Goal: Task Accomplishment & Management: Manage account settings

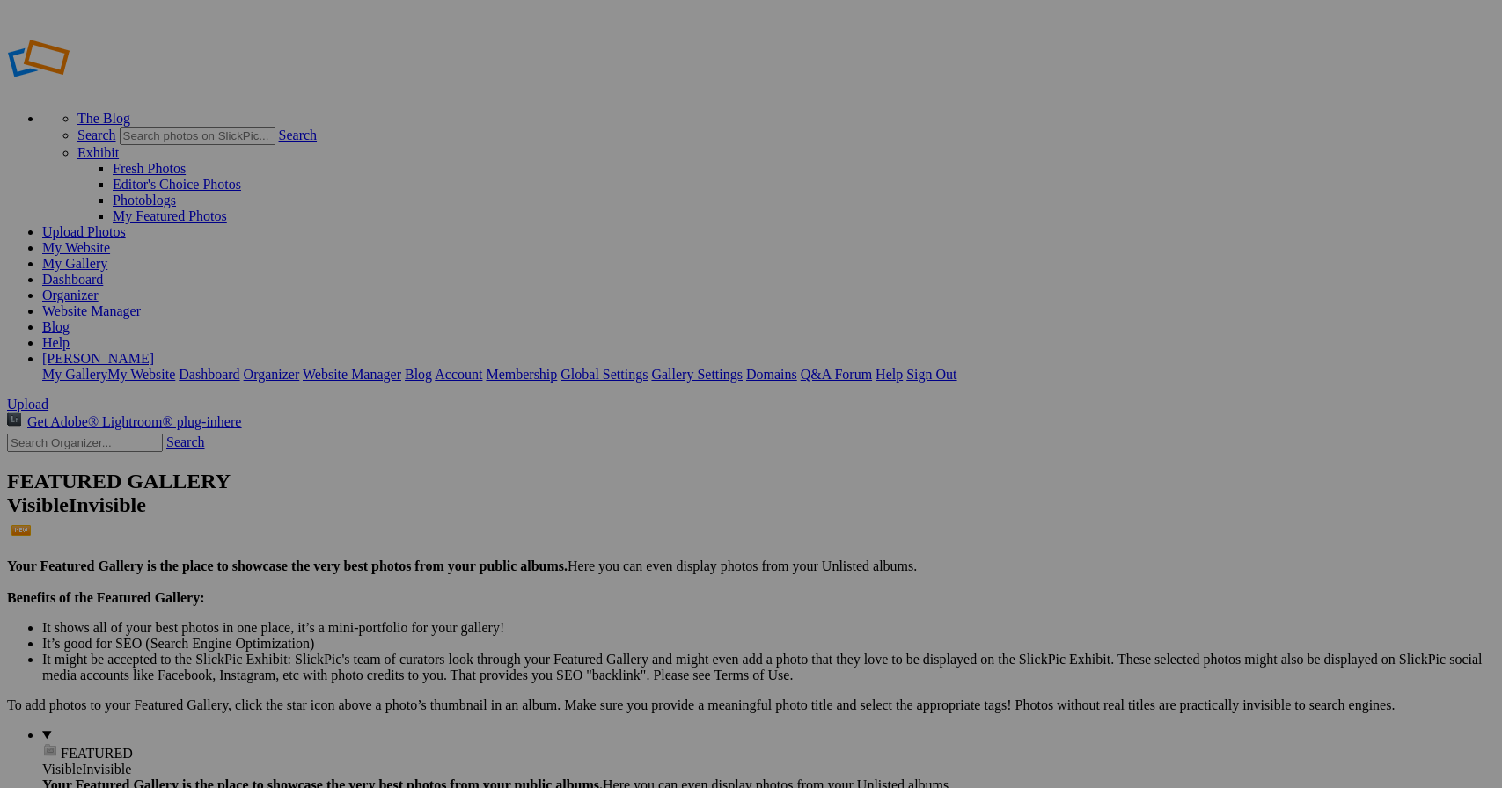
type input "J"
type input "[PERSON_NAME] Scholarship Show 2025"
click at [594, 482] on span "Create" at bounding box center [575, 489] width 37 height 15
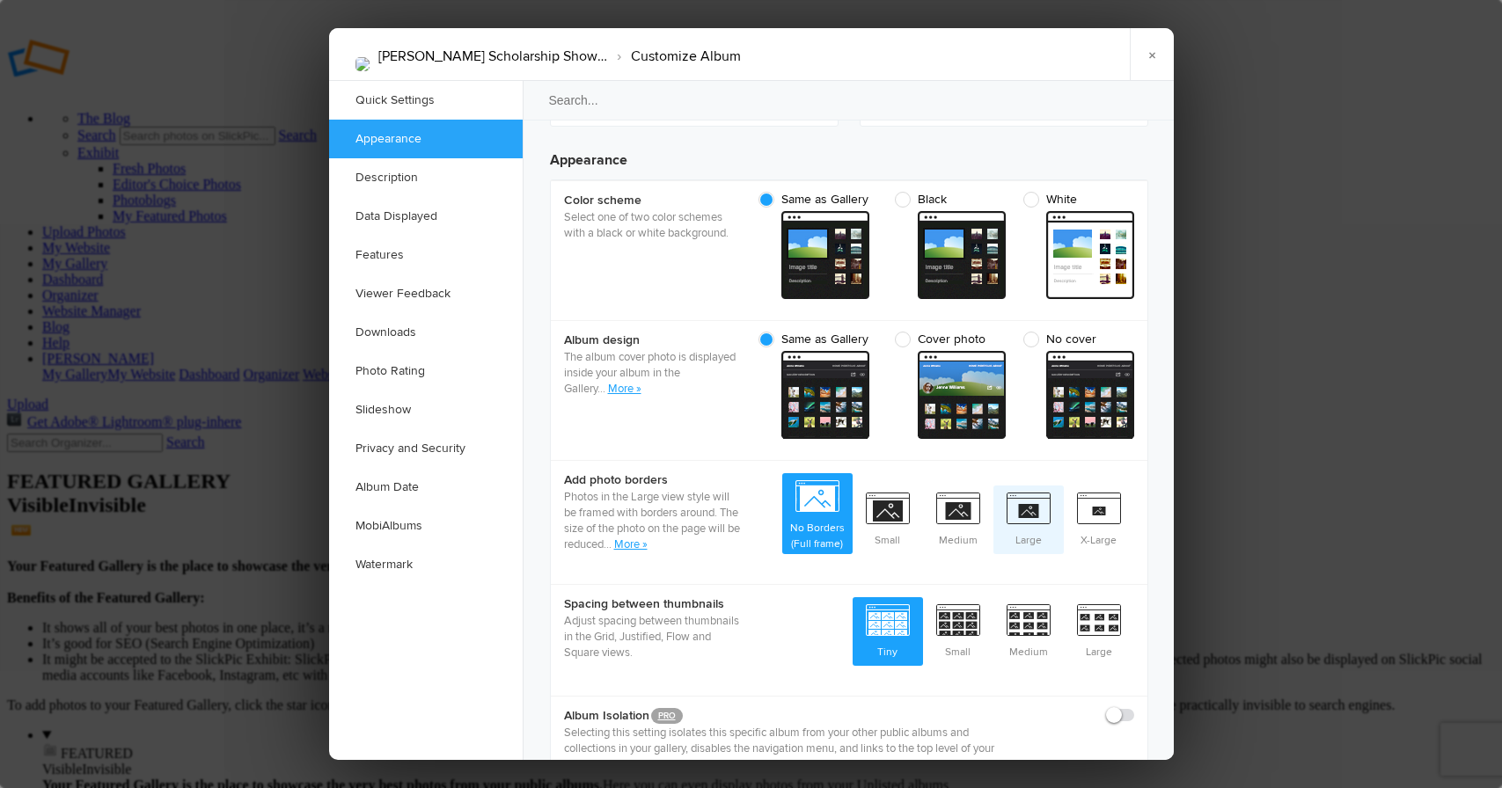
scroll to position [577, 0]
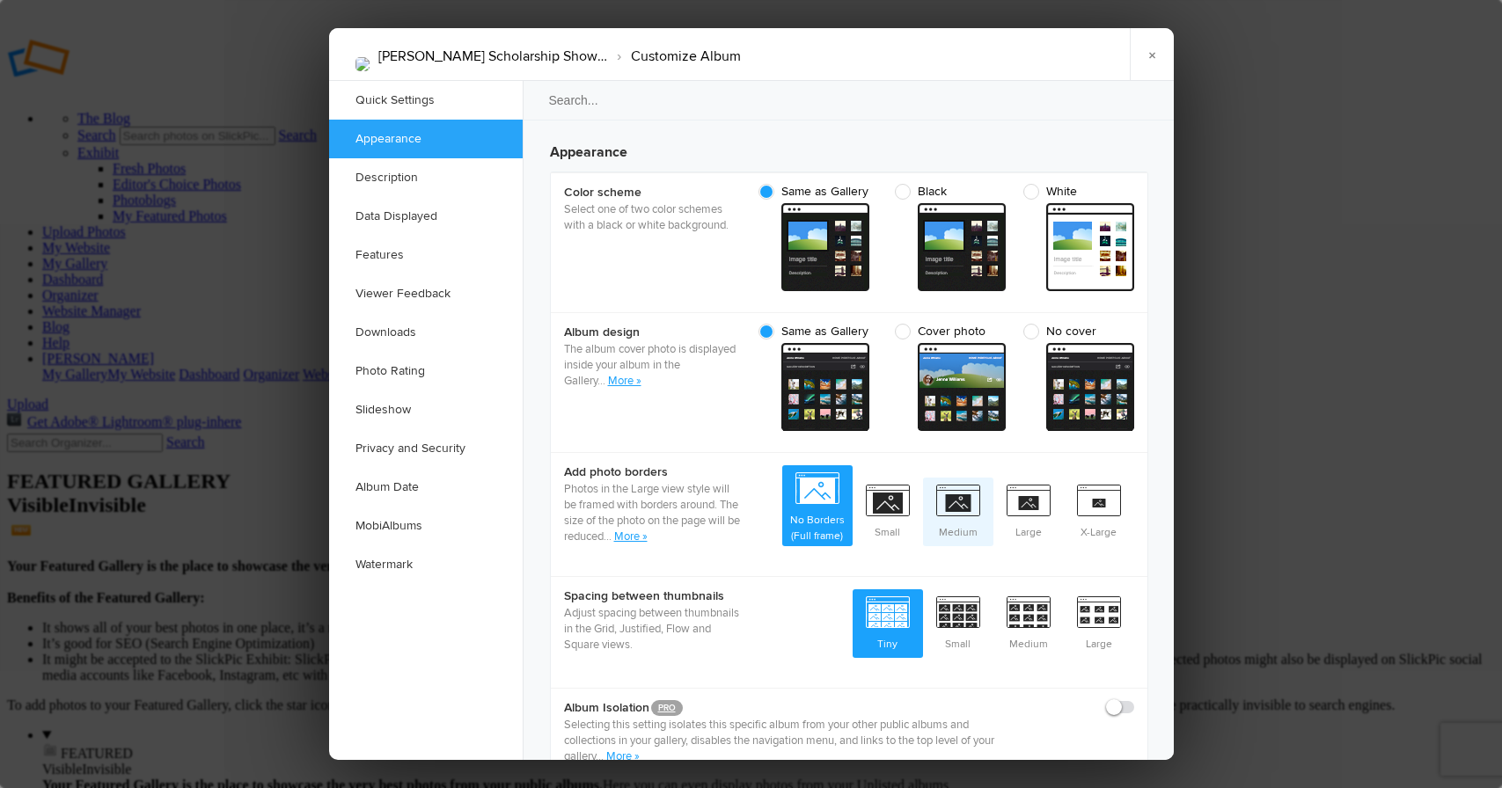
click at [959, 478] on span "Medium" at bounding box center [958, 510] width 70 height 65
click at [993, 477] on input "Medium" at bounding box center [993, 477] width 1 height 1
radio input "true"
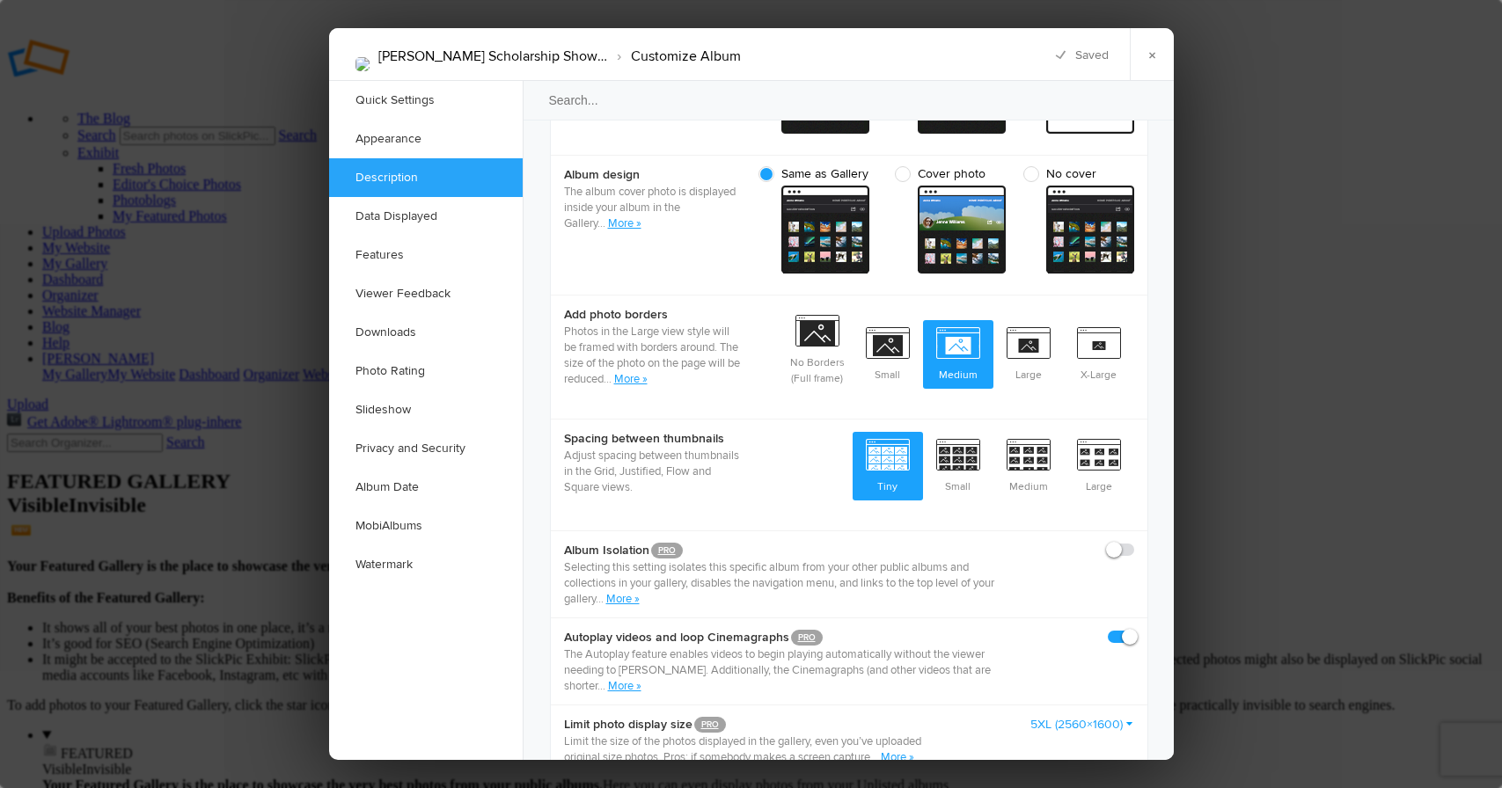
scroll to position [737, 0]
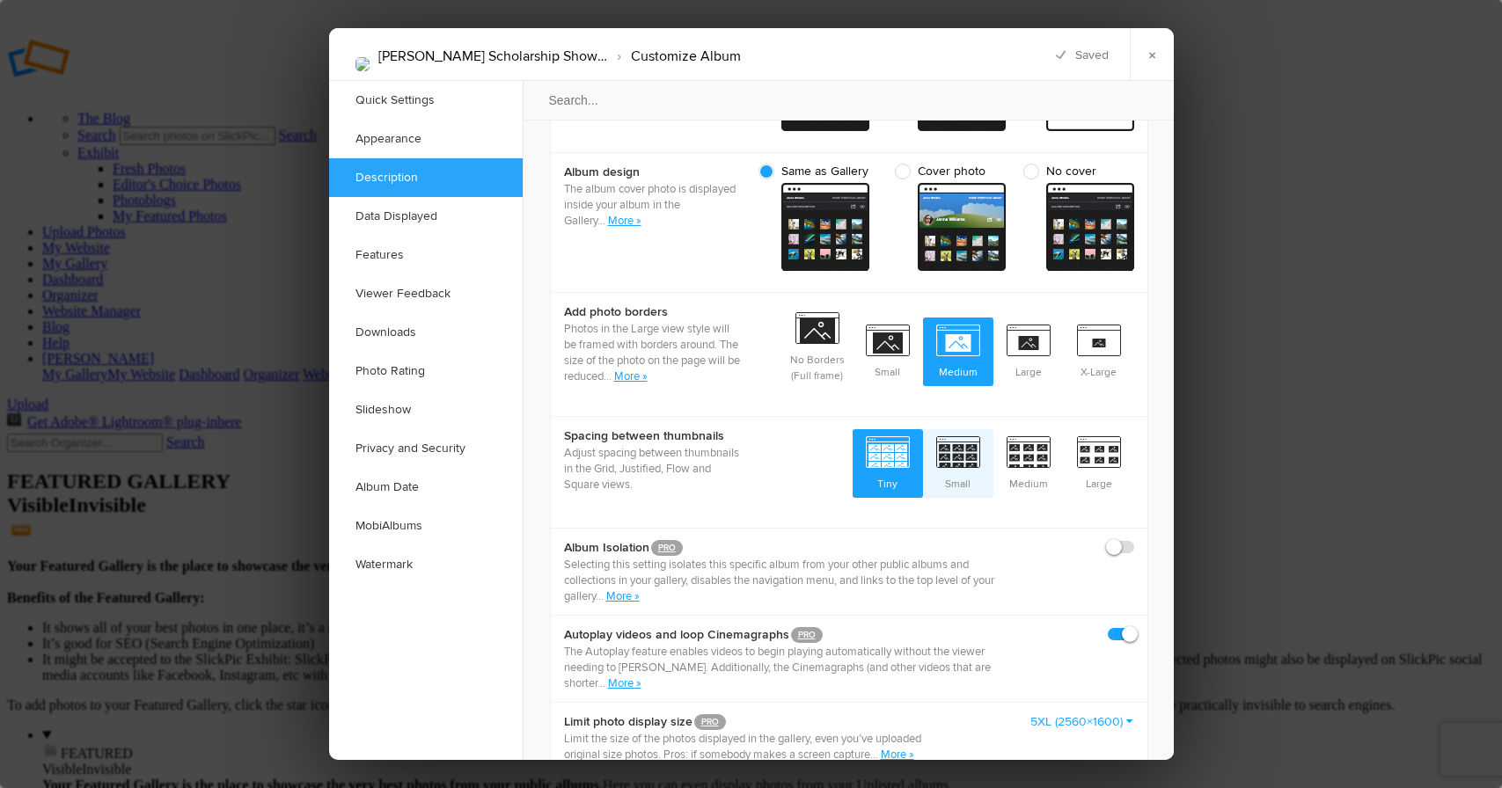
click at [963, 431] on span "Small" at bounding box center [958, 461] width 70 height 65
click at [993, 429] on input "Small" at bounding box center [993, 429] width 1 height 1
radio input "true"
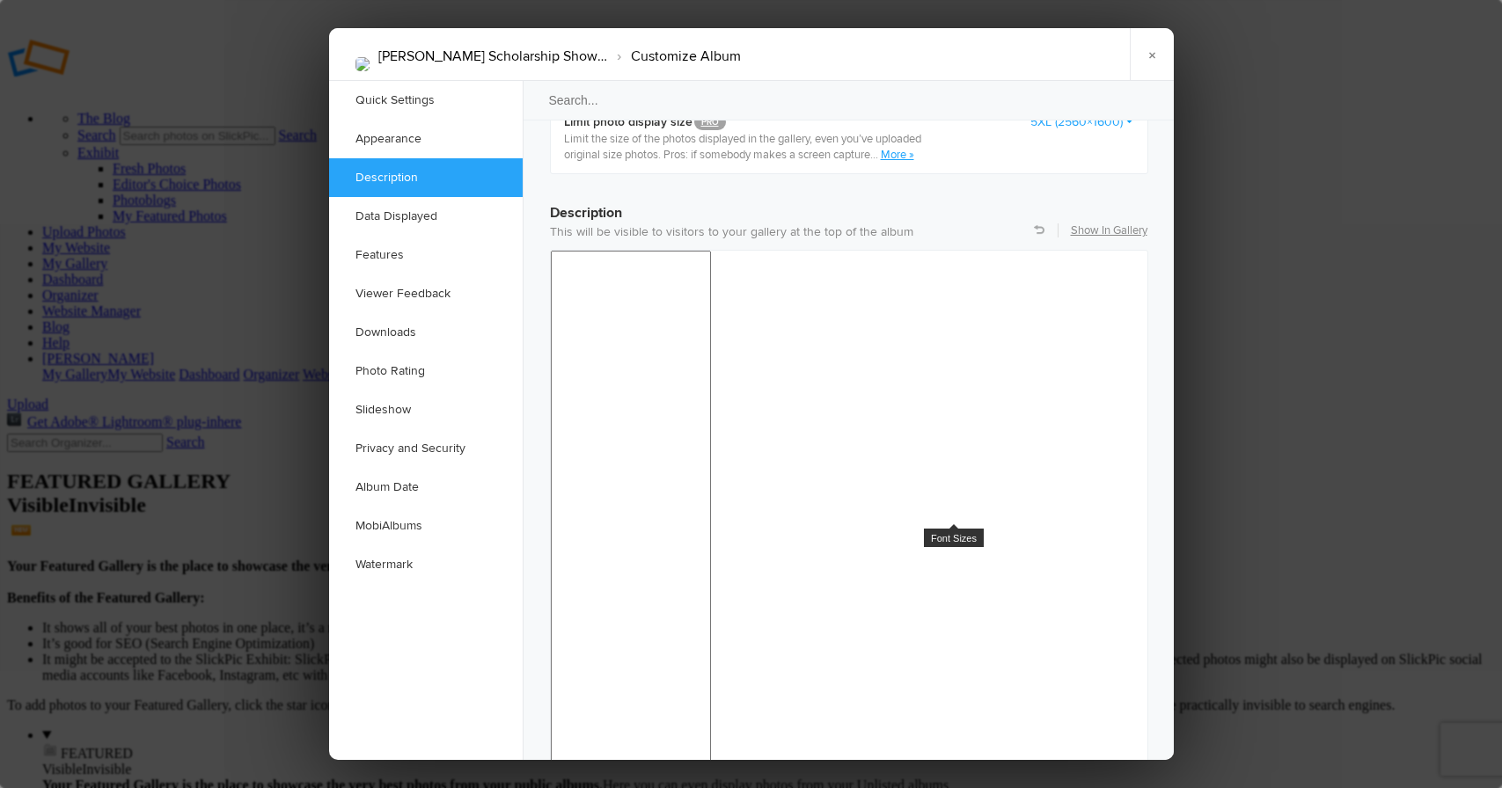
scroll to position [1329, 0]
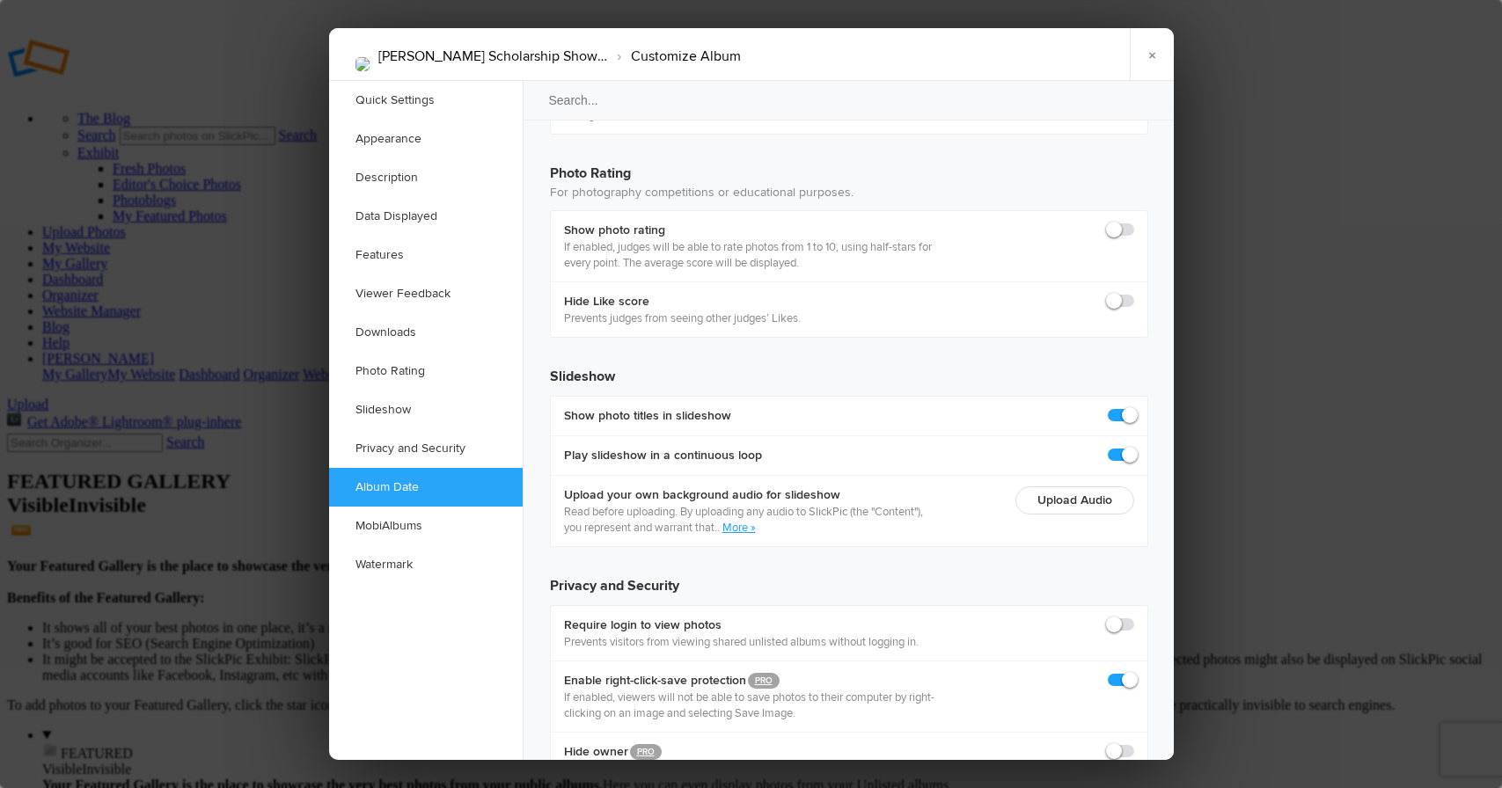
scroll to position [3664, 0]
checkbox input "true"
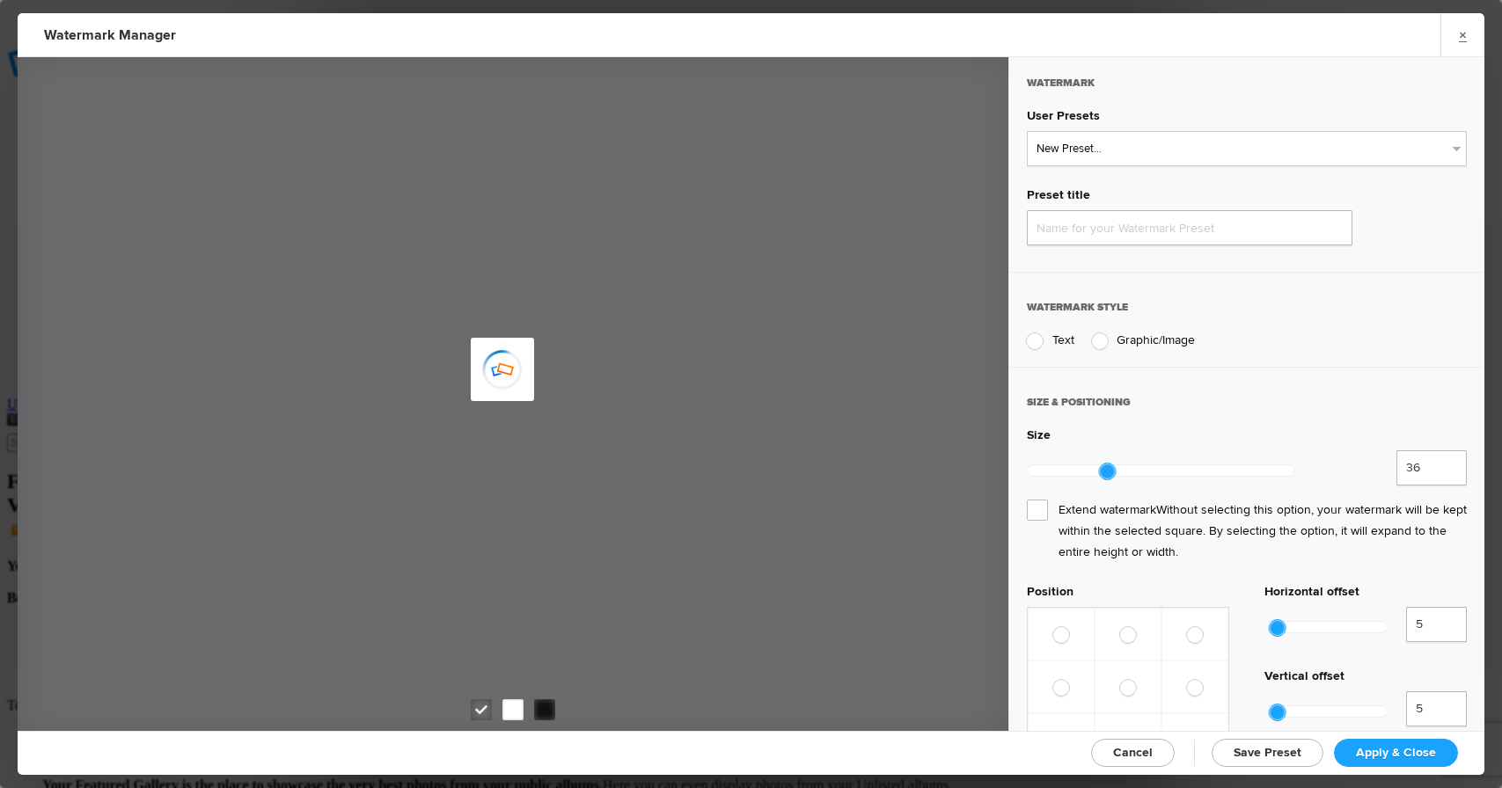
type input "Watermark-8/22/2025"
radio input "true"
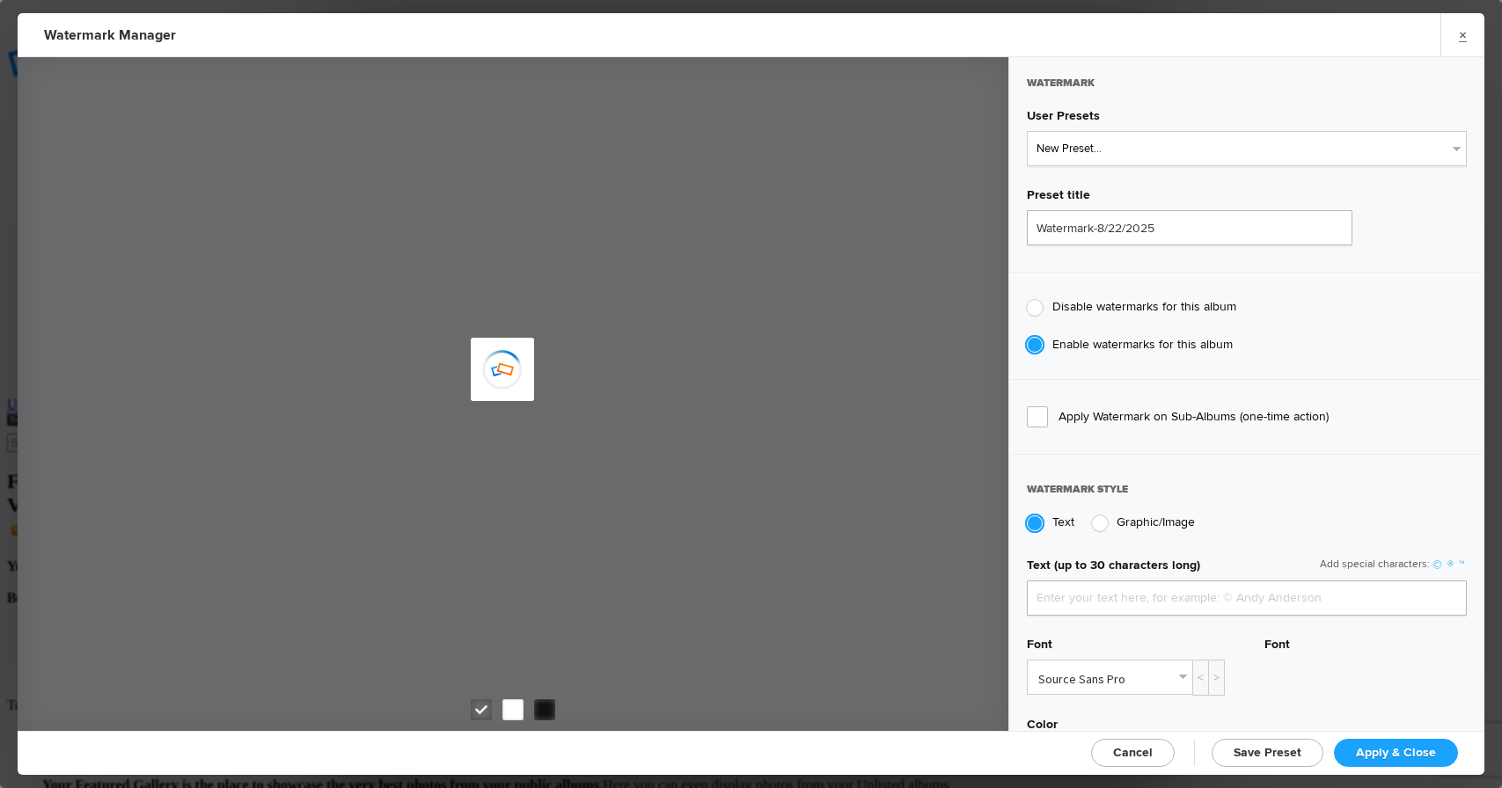
type input "Marty Welter"
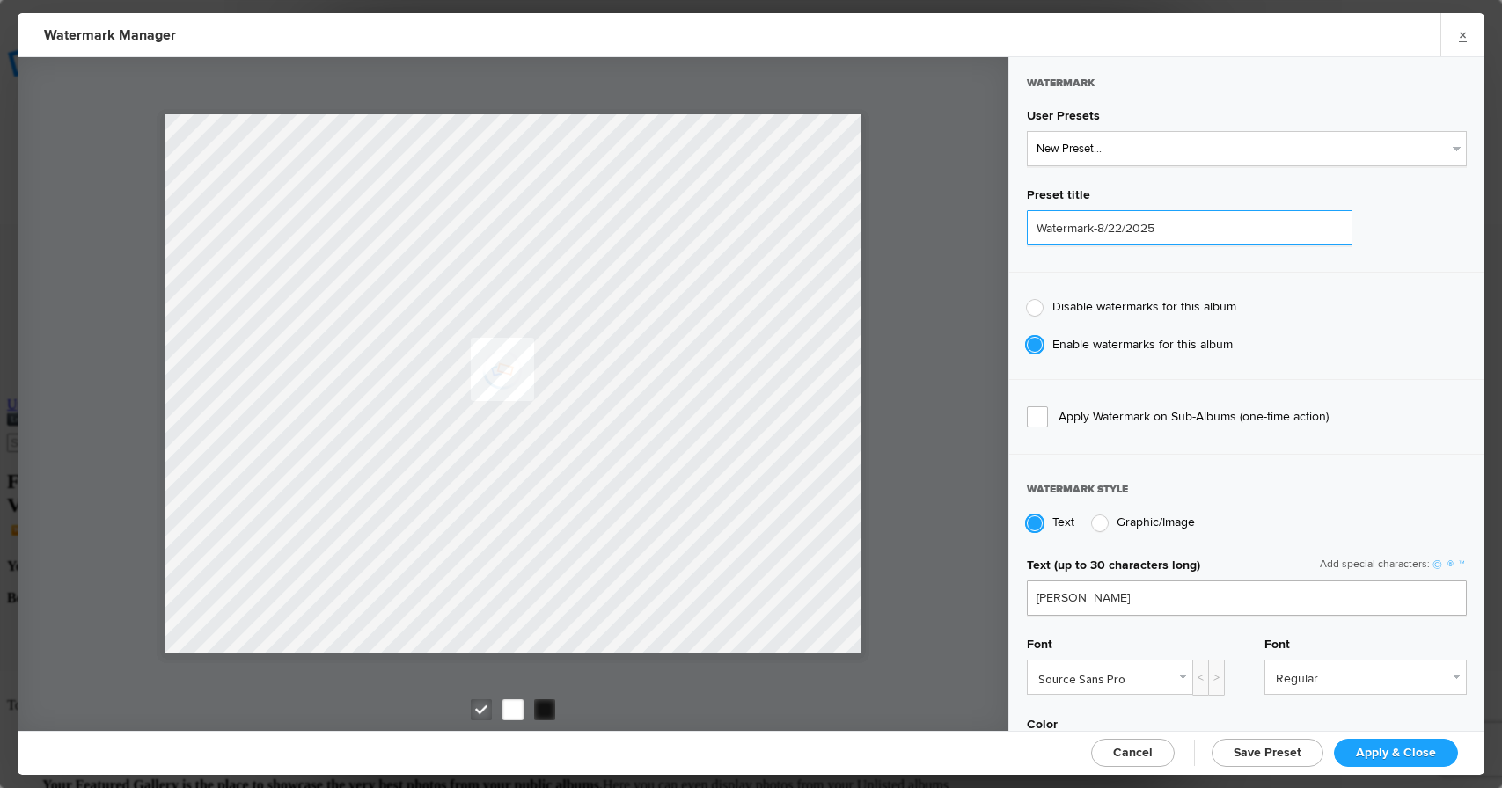
drag, startPoint x: 1179, startPoint y: 226, endPoint x: 1051, endPoint y: 213, distance: 128.3
click at [1051, 213] on input "Watermark-8/22/2025" at bounding box center [1190, 227] width 326 height 35
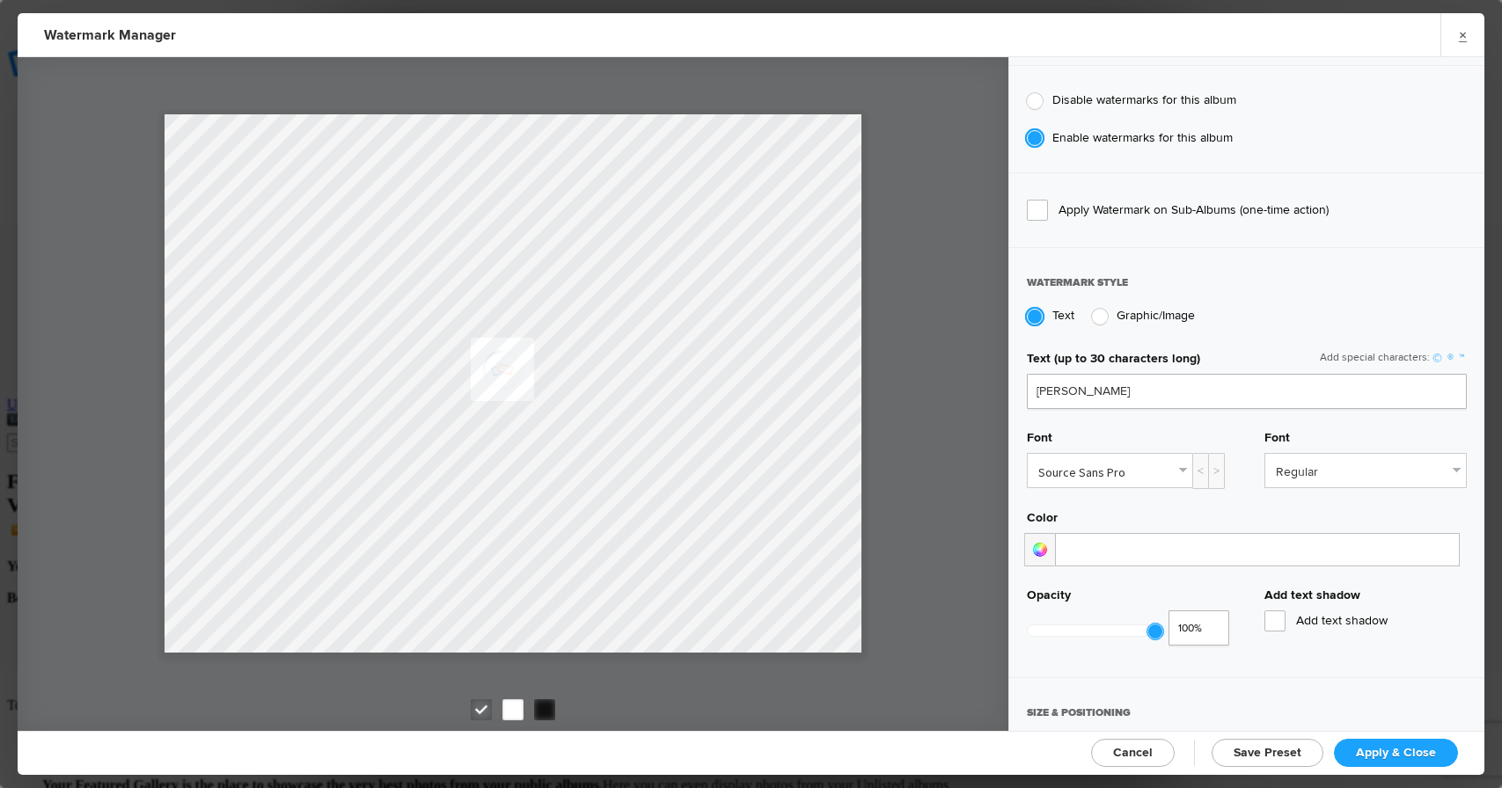
scroll to position [210, 0]
type input "www.rodeoflicks.com"
drag, startPoint x: 1122, startPoint y: 390, endPoint x: 999, endPoint y: 370, distance: 124.7
click at [999, 370] on div "Watermark User Presets New Preset... Watermark-6/15/2021 Watermark-7/4/2021 Wat…" at bounding box center [751, 394] width 1467 height 674
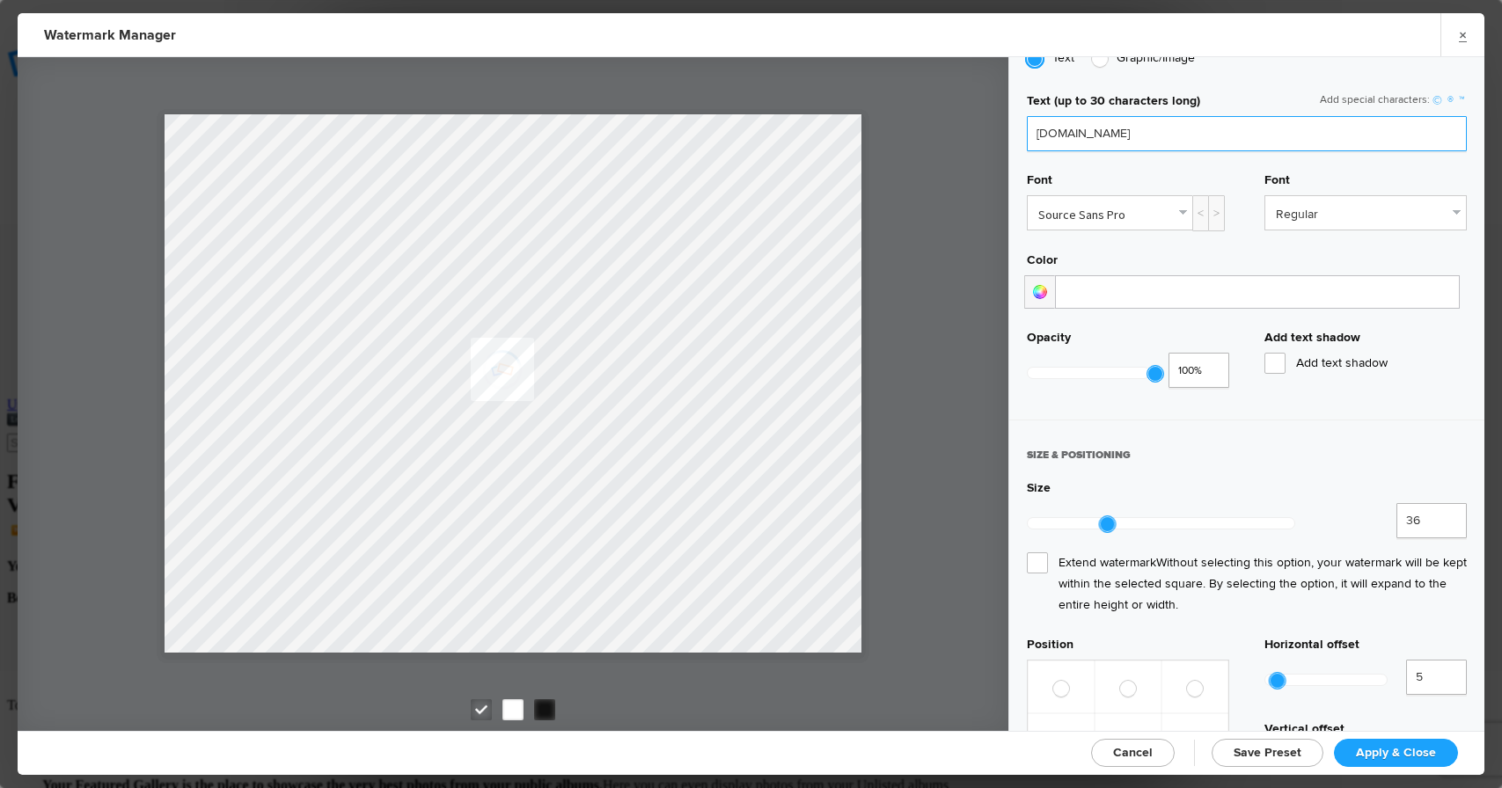
scroll to position [474, 0]
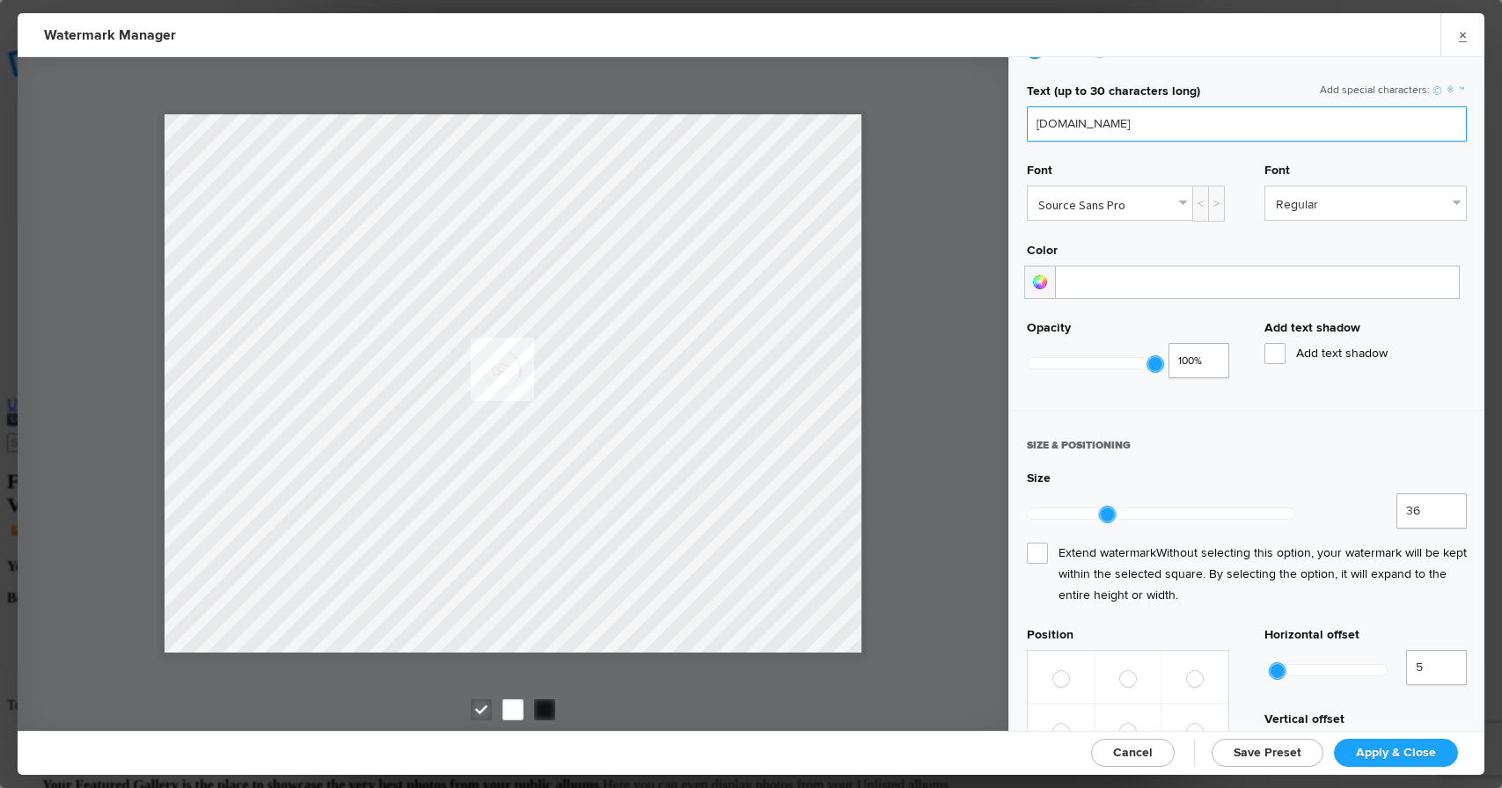
type input "www.rodeoflicks.com"
type input "128"
drag, startPoint x: 1108, startPoint y: 501, endPoint x: 1358, endPoint y: 515, distance: 250.3
click at [1358, 515] on div "128 12,800%" at bounding box center [1247, 514] width 440 height 40
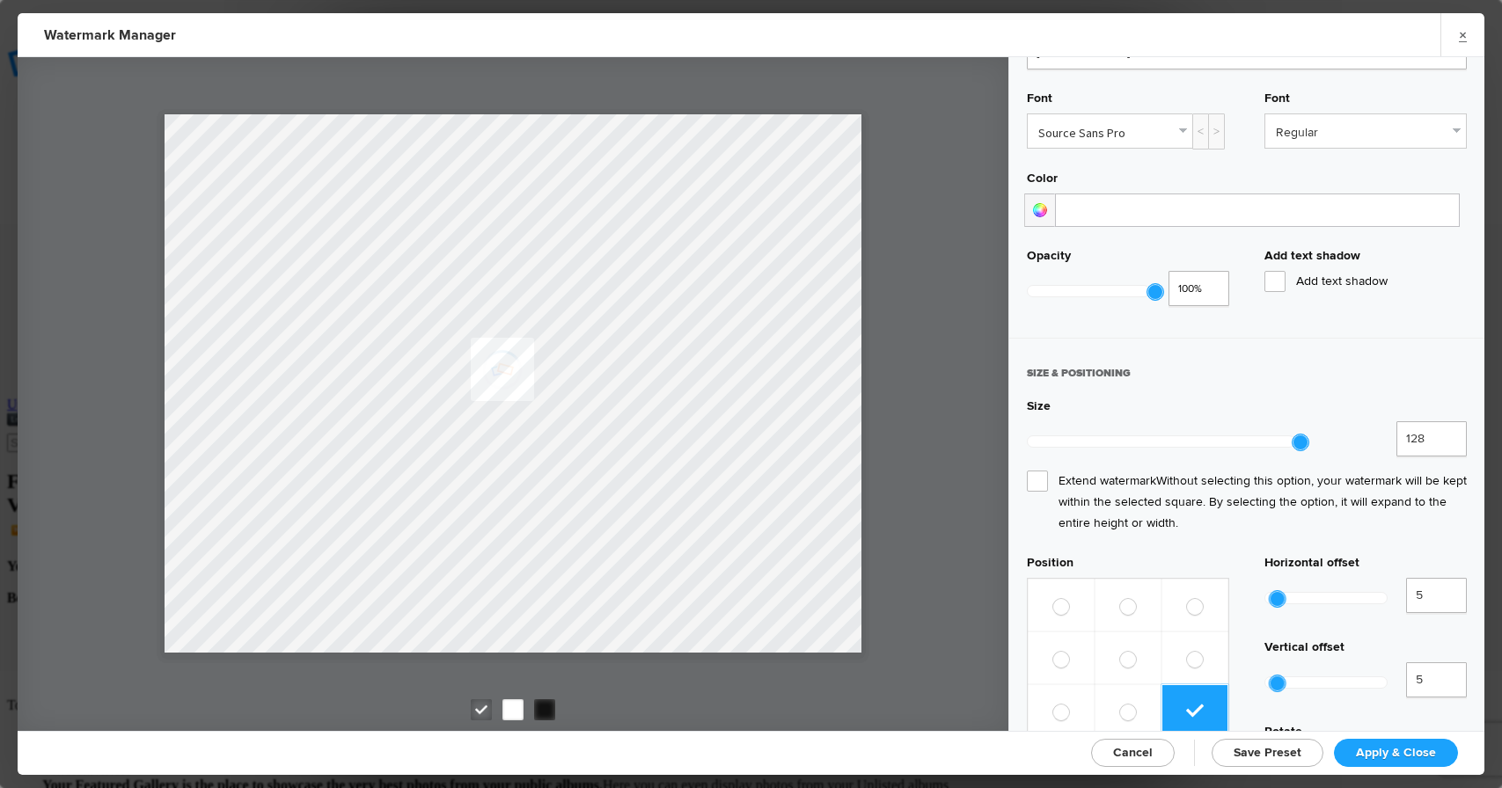
scroll to position [622, 0]
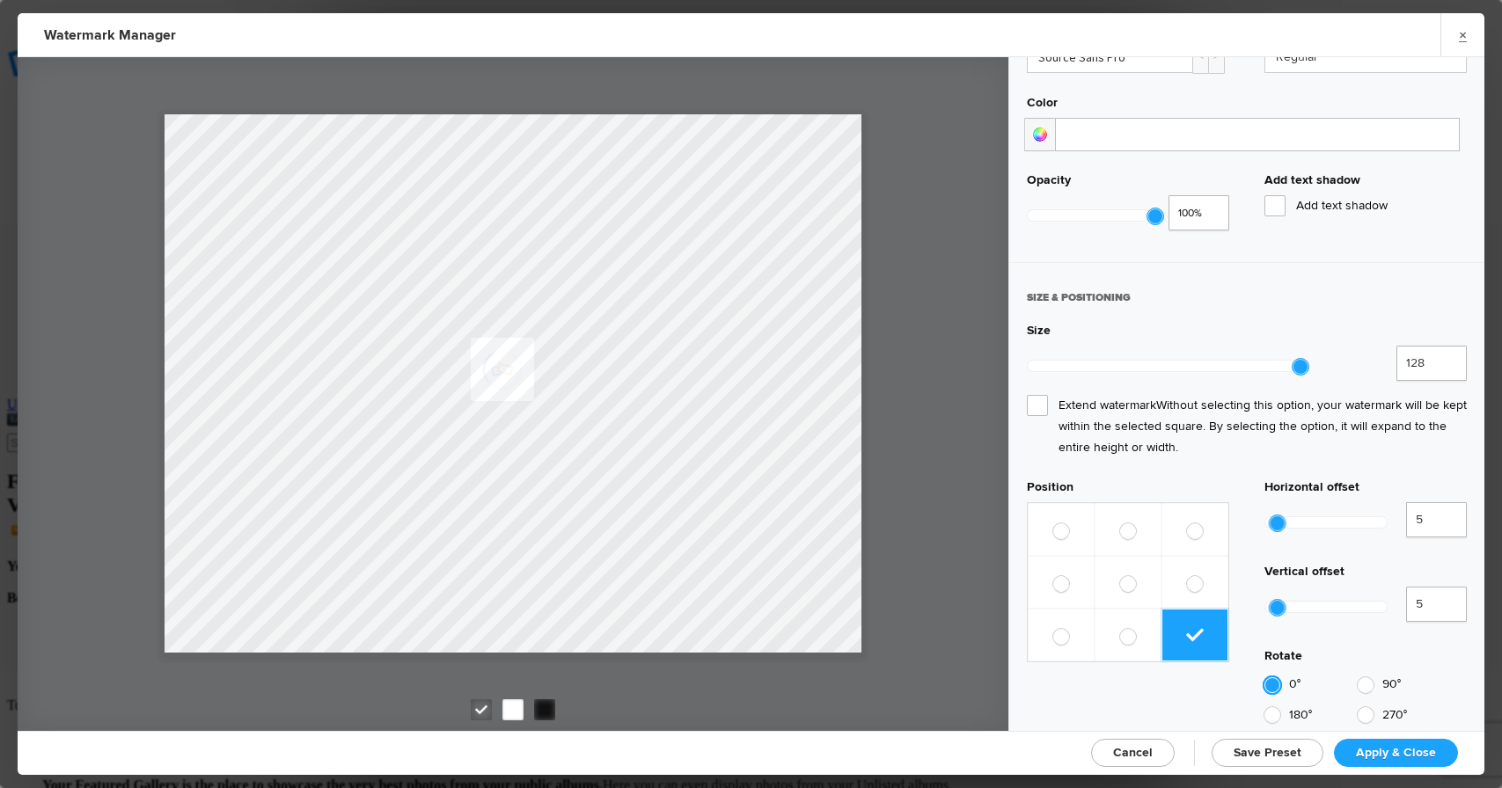
click at [1129, 575] on span at bounding box center [1128, 583] width 16 height 17
click at [1120, 575] on input "radio" at bounding box center [1119, 575] width 1 height 1
radio input "true"
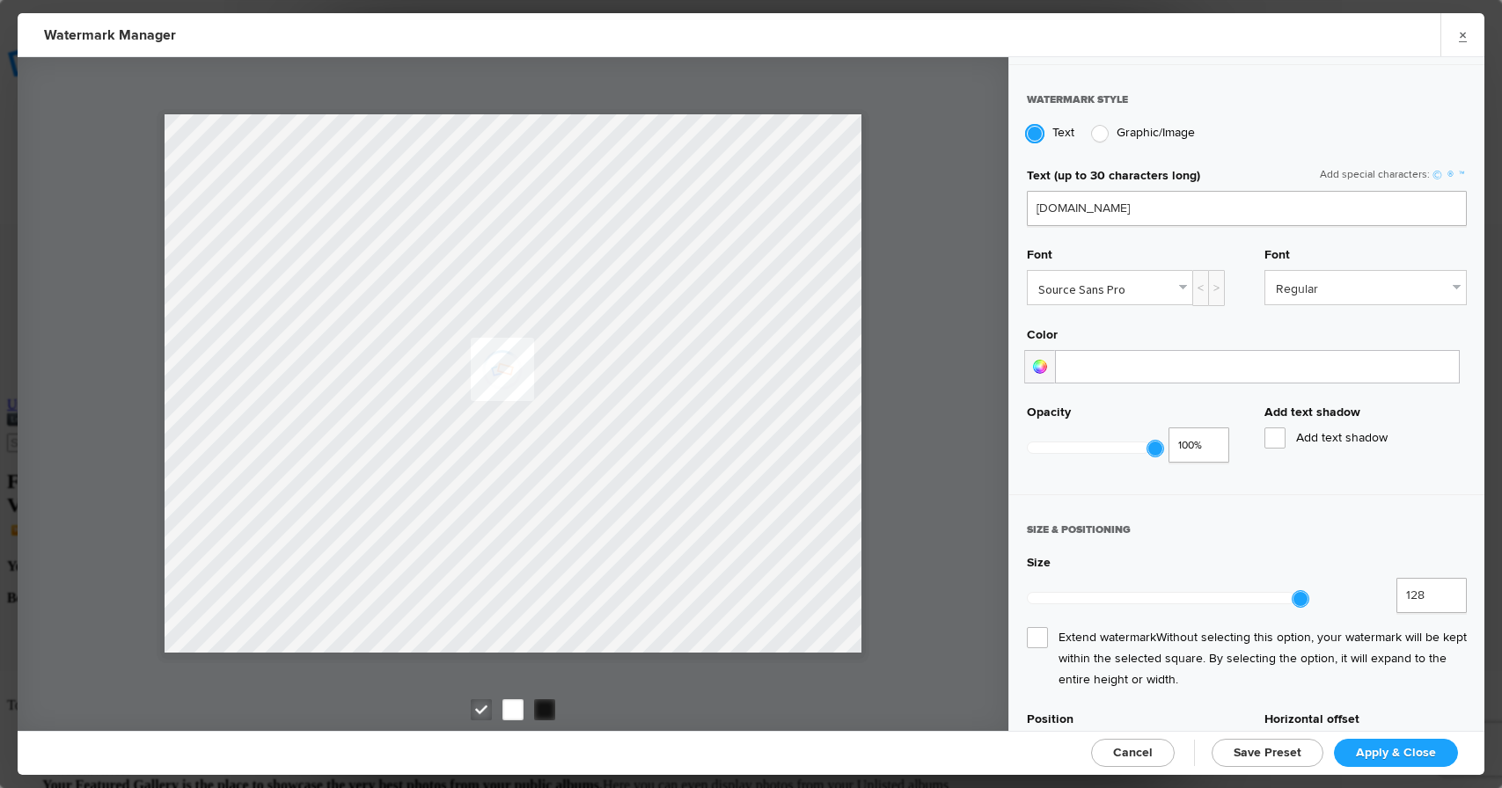
scroll to position [388, 0]
click at [1278, 434] on span "Add text shadow" at bounding box center [1365, 439] width 202 height 21
click at [0, 0] on input "Add text shadow" at bounding box center [0, 0] width 0 height 0
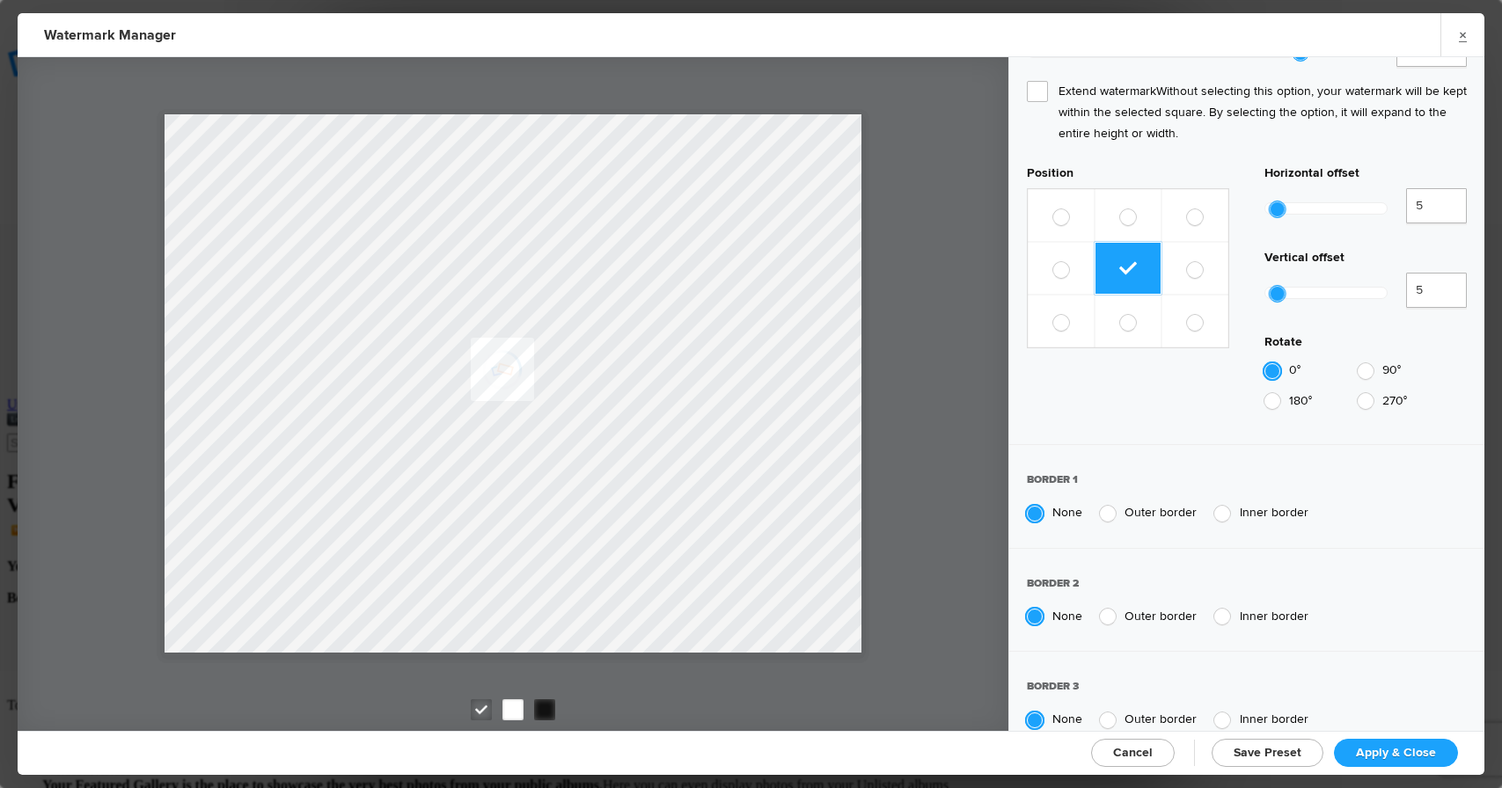
scroll to position [935, 0]
click at [1395, 748] on span "Apply & Close" at bounding box center [1396, 752] width 80 height 15
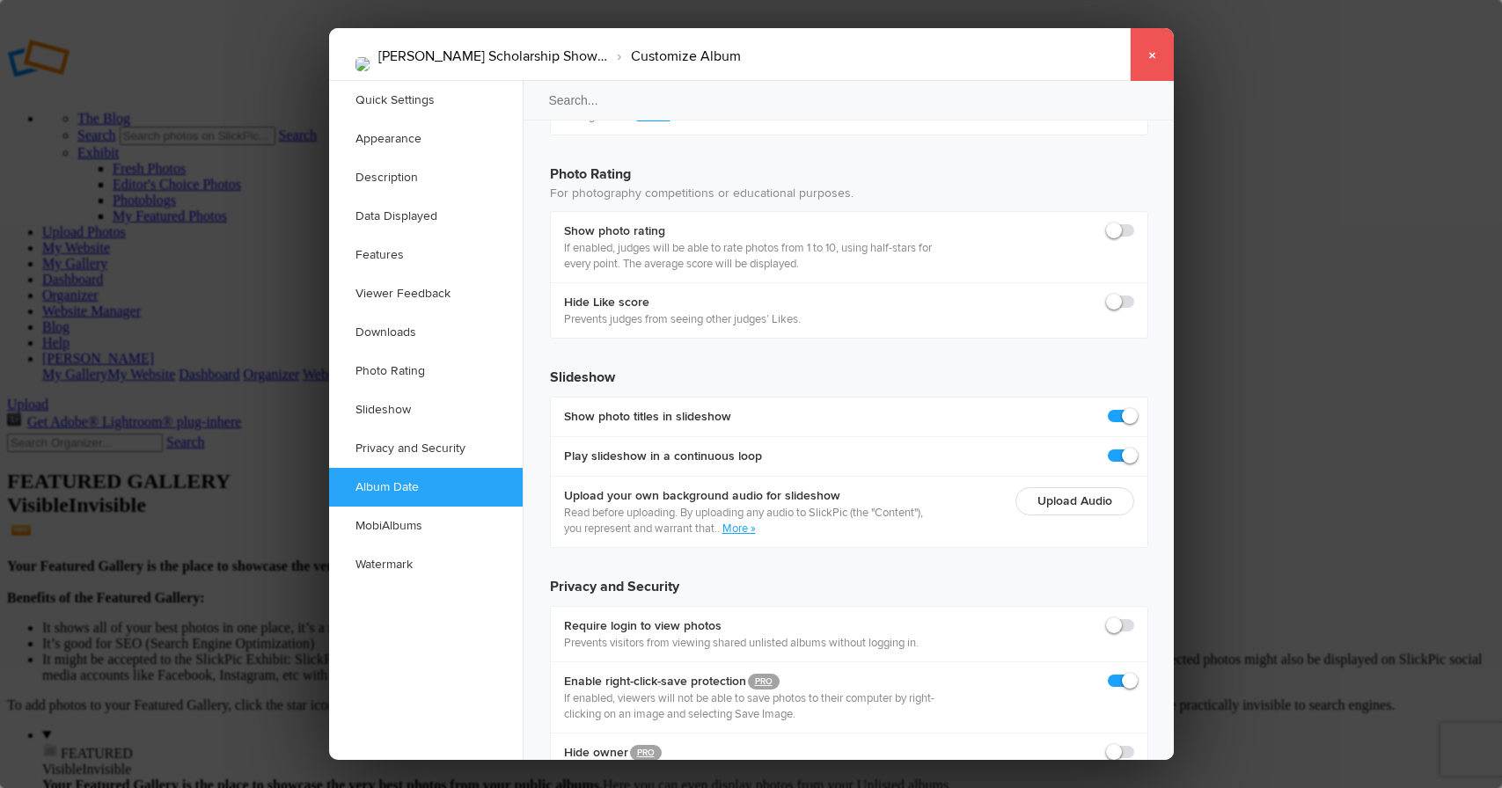
click at [1149, 58] on link "×" at bounding box center [1152, 54] width 44 height 53
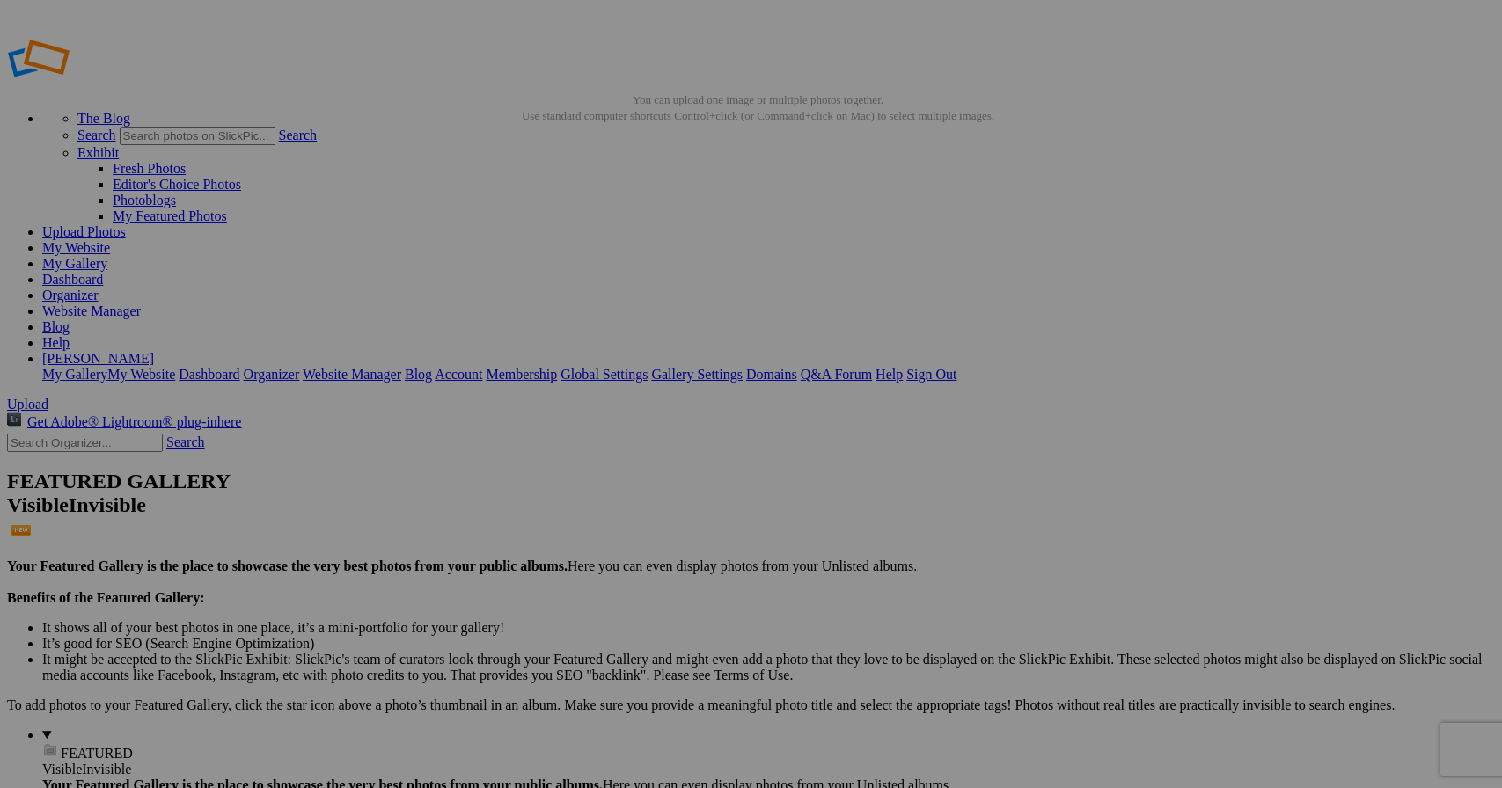
click at [141, 304] on link "Website Manager" at bounding box center [91, 311] width 99 height 15
